Goal: Entertainment & Leisure: Consume media (video, audio)

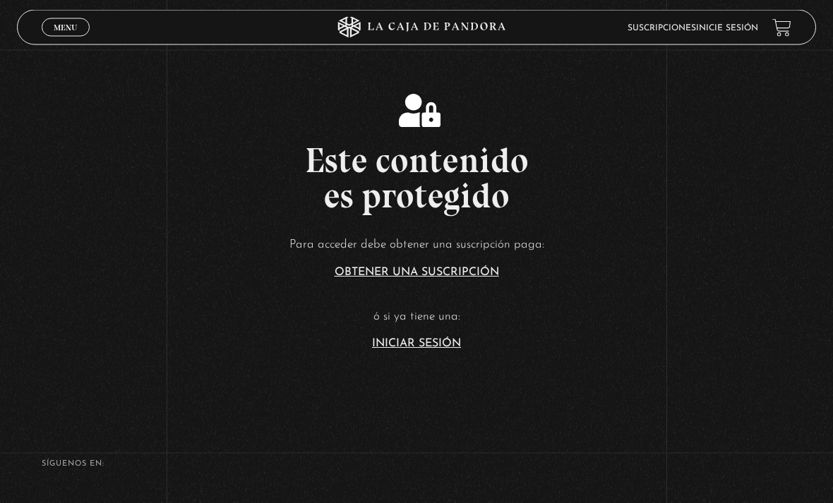
scroll to position [224, 0]
click at [433, 349] on link "Iniciar Sesión" at bounding box center [416, 342] width 89 height 11
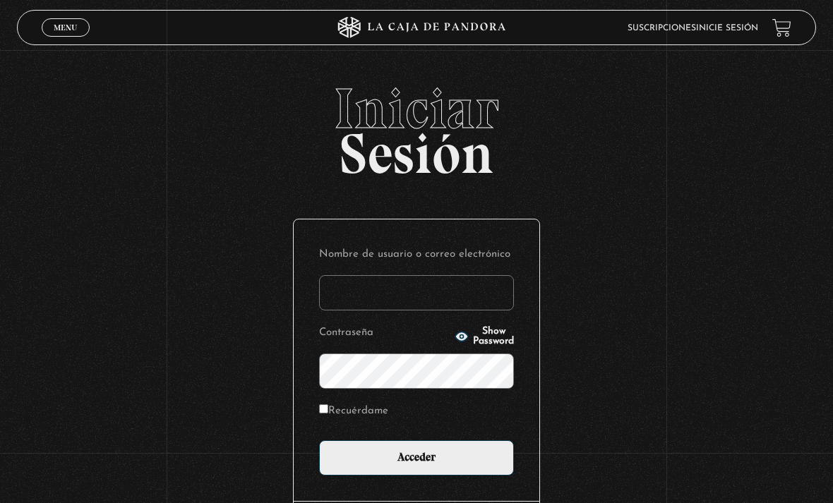
type input "Valeulloa3030"
click at [416, 465] on input "Acceder" at bounding box center [416, 457] width 195 height 35
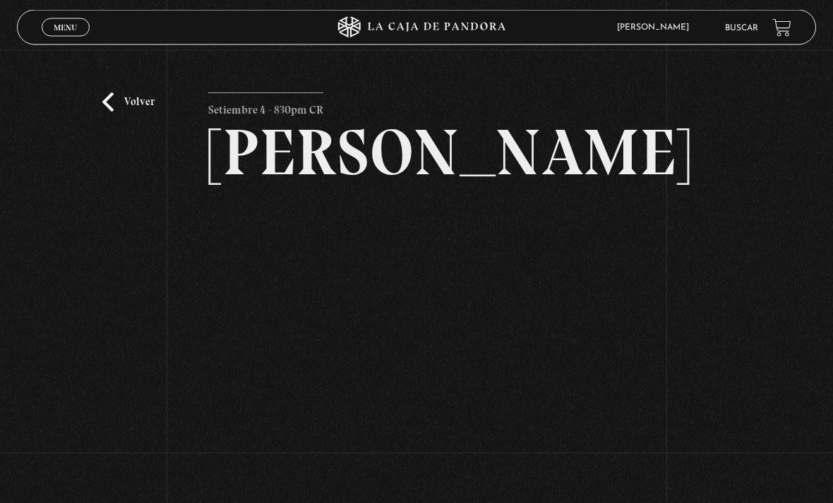
scroll to position [3, 0]
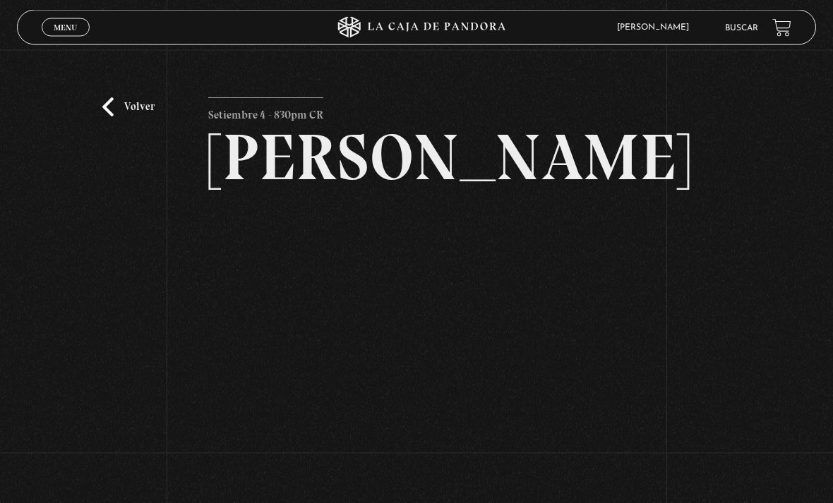
click at [107, 109] on link "Volver" at bounding box center [128, 107] width 52 height 19
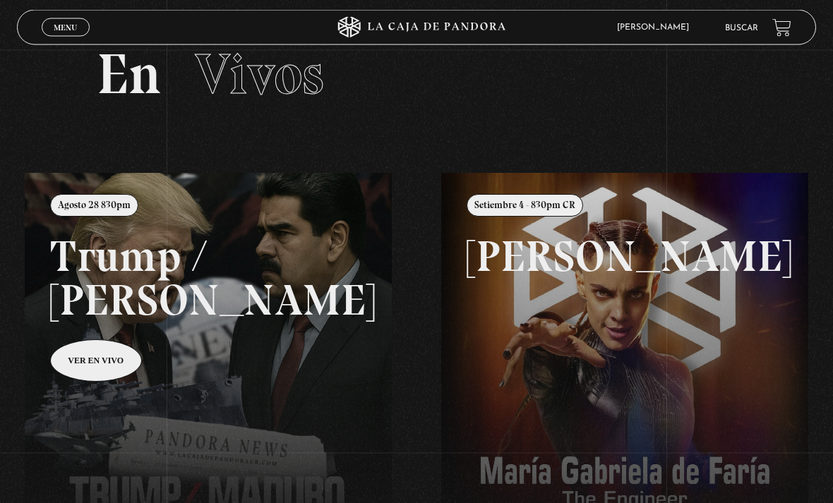
click at [60, 28] on span "Menu" at bounding box center [65, 27] width 23 height 8
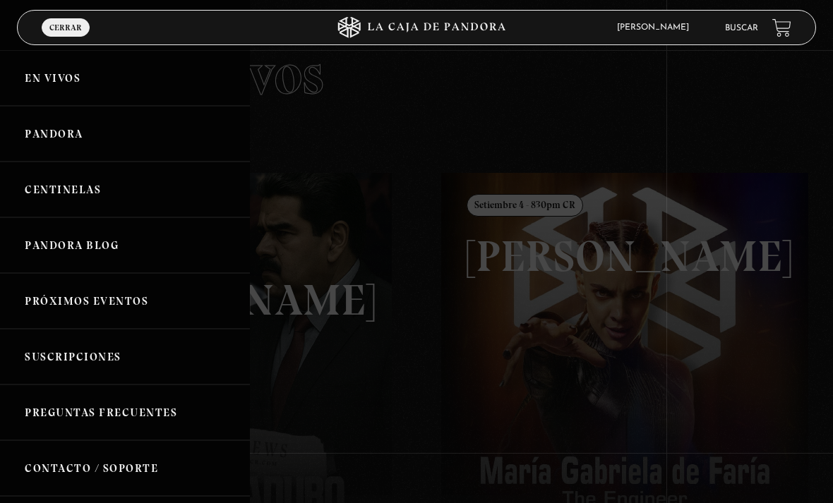
click at [56, 189] on link "Centinelas" at bounding box center [125, 190] width 250 height 56
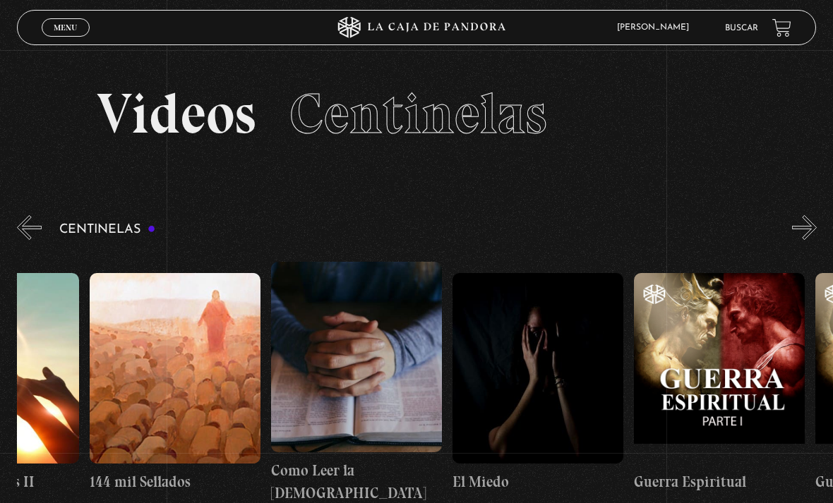
scroll to position [0, 17142]
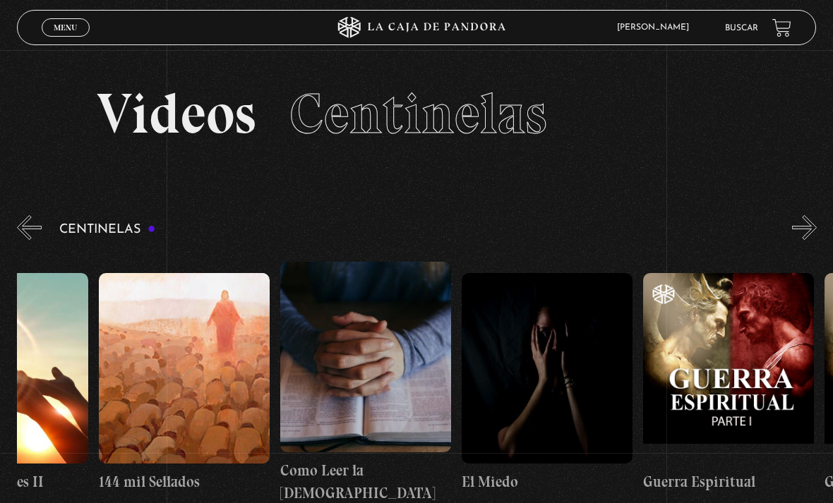
click at [408, 373] on figure at bounding box center [365, 357] width 171 height 191
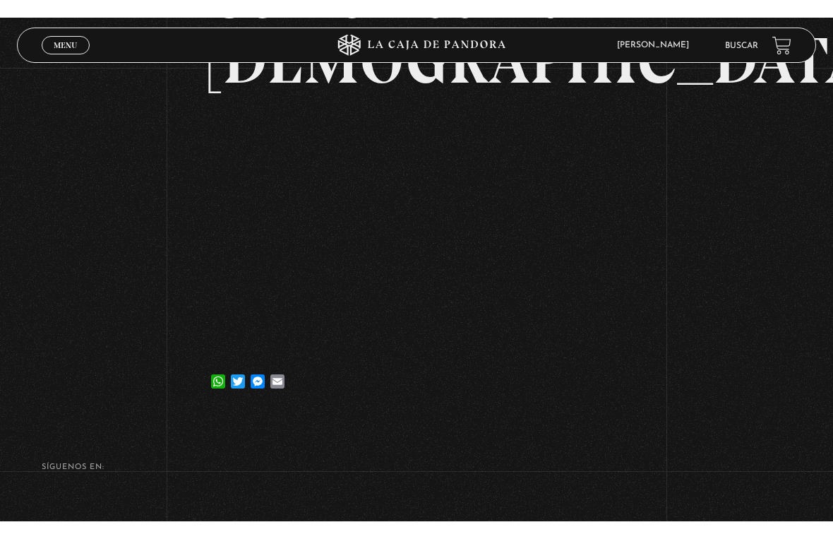
scroll to position [17, 0]
